Goal: Transaction & Acquisition: Download file/media

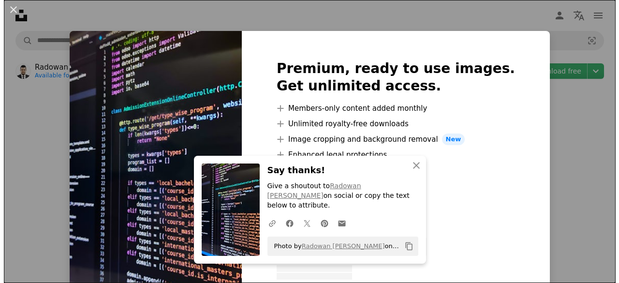
scroll to position [91, 0]
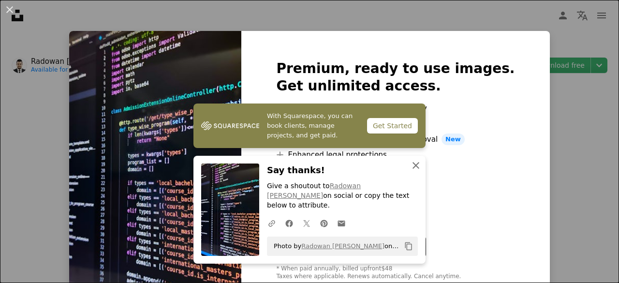
click at [415, 169] on button "An X shape Close" at bounding box center [415, 165] width 19 height 19
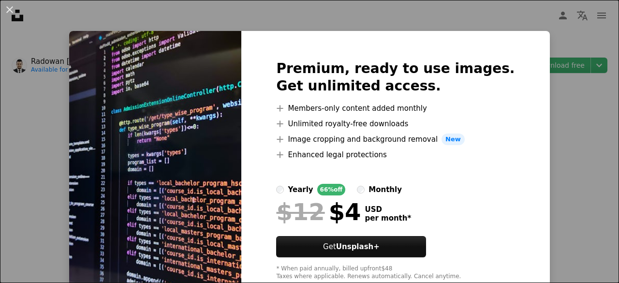
click at [602, 67] on div "An X shape Premium, ready to use images. Get unlimited access. A plus sign Memb…" at bounding box center [309, 141] width 619 height 283
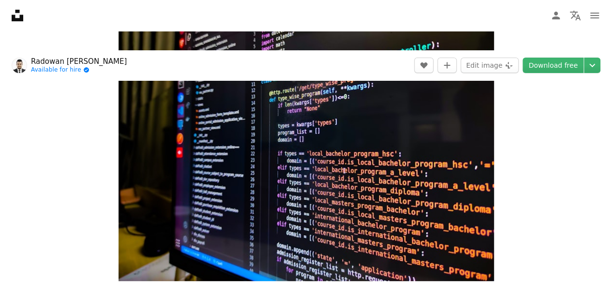
click at [414, 196] on img "Zoom in on this image" at bounding box center [306, 140] width 375 height 281
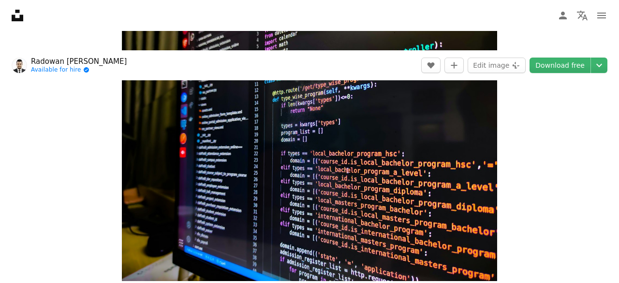
click at [414, 196] on img "Zoom out on this image" at bounding box center [310, 232] width 620 height 464
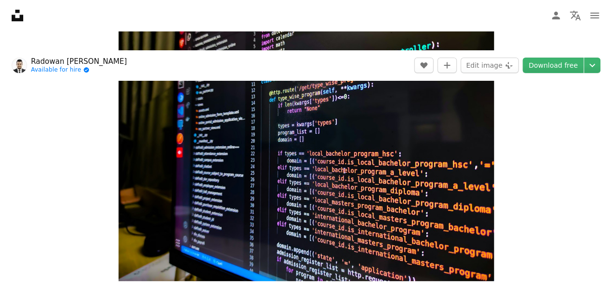
click at [414, 196] on img "Zoom in on this image" at bounding box center [306, 140] width 375 height 281
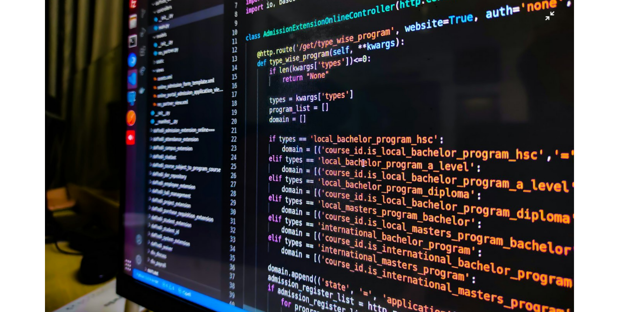
scroll to position [85, 0]
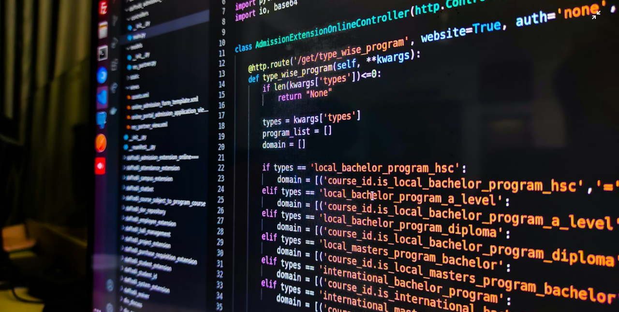
click at [489, 62] on img "Zoom out on this image" at bounding box center [310, 146] width 620 height 464
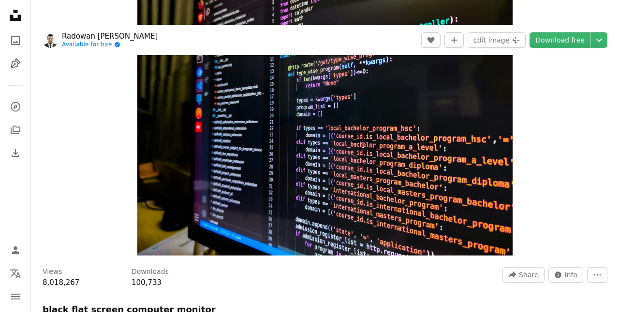
scroll to position [66, 0]
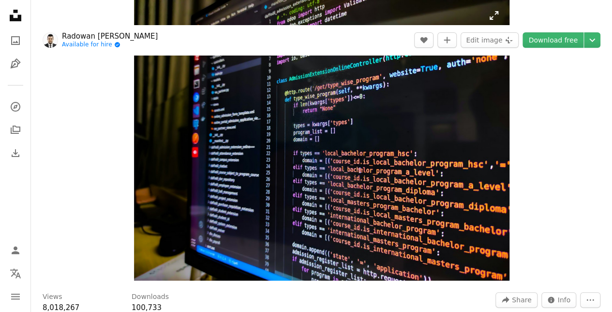
click at [489, 62] on img "Zoom in on this image" at bounding box center [321, 140] width 375 height 281
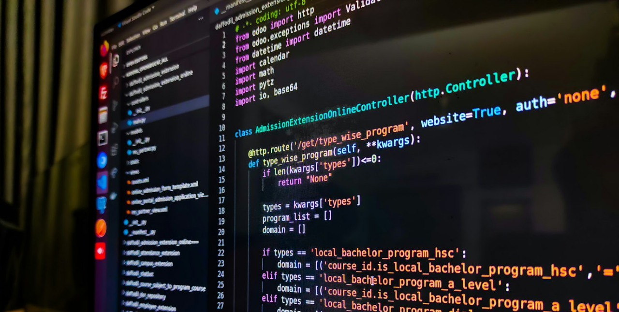
click at [489, 62] on img "Zoom out on this image" at bounding box center [310, 232] width 620 height 464
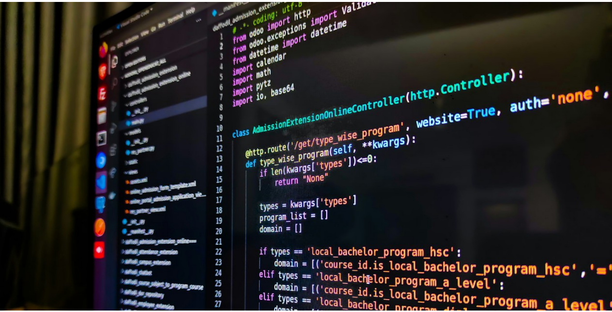
scroll to position [0, 0]
